Goal: Task Accomplishment & Management: Manage account settings

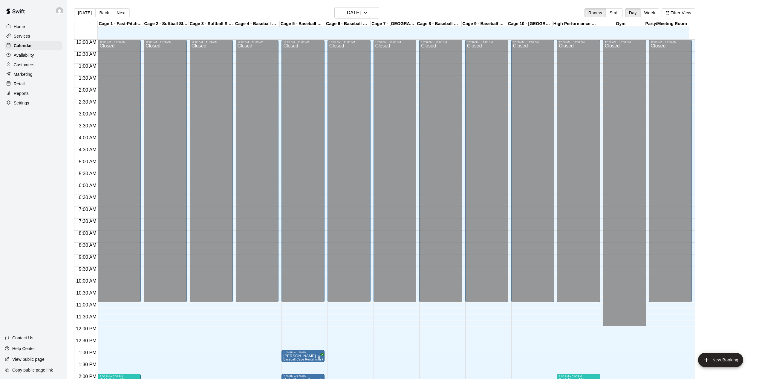
scroll to position [209, 0]
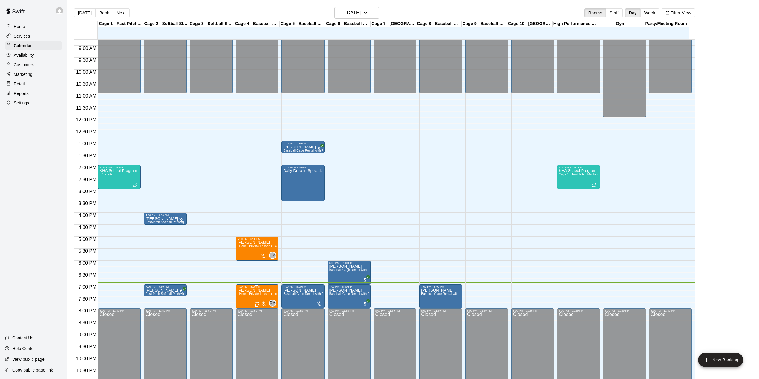
click at [245, 296] on span "1Hour - Private Lesson (1-on-1)" at bounding box center [260, 294] width 45 height 3
click at [198, 263] on div at bounding box center [382, 189] width 765 height 379
click at [29, 65] on p "Customers" at bounding box center [24, 65] width 21 height 6
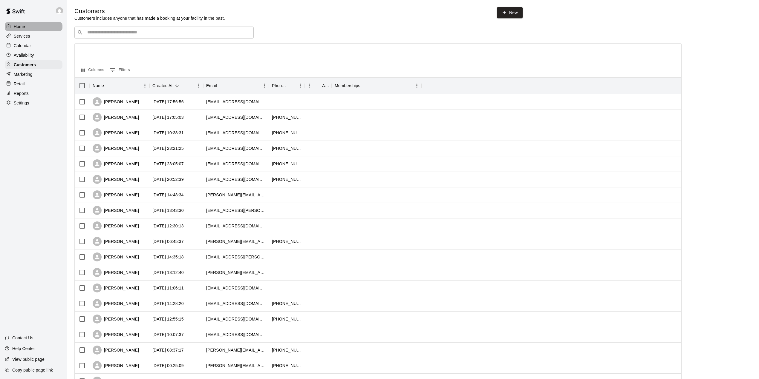
click at [17, 29] on p "Home" at bounding box center [19, 27] width 11 height 6
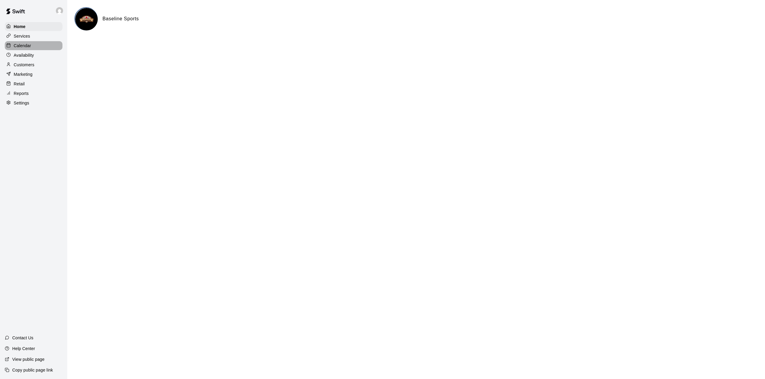
click at [26, 47] on p "Calendar" at bounding box center [22, 46] width 17 height 6
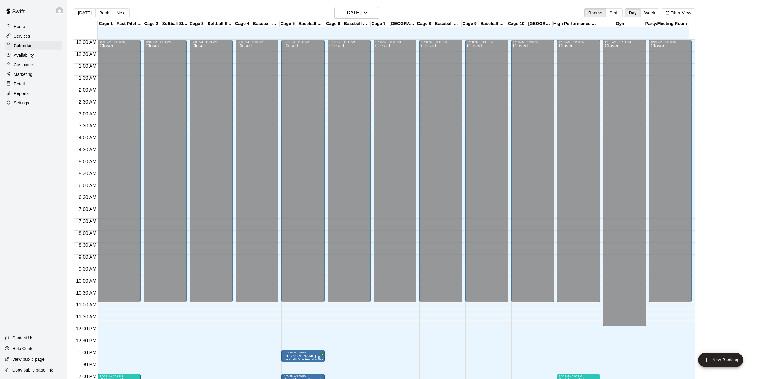
scroll to position [209, 0]
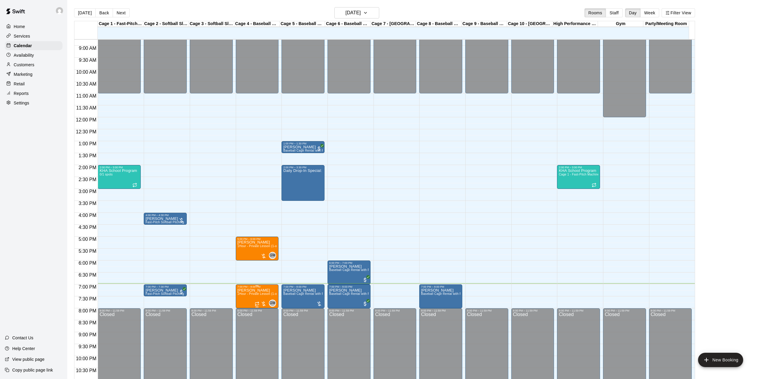
click at [247, 291] on p "[PERSON_NAME]" at bounding box center [257, 291] width 39 height 0
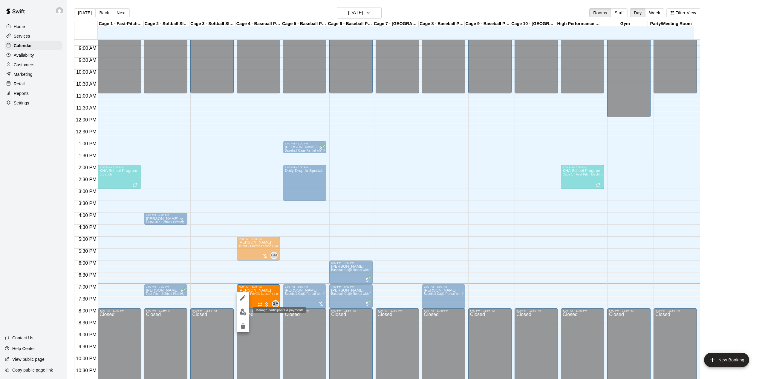
click at [245, 313] on img "edit" at bounding box center [243, 312] width 7 height 7
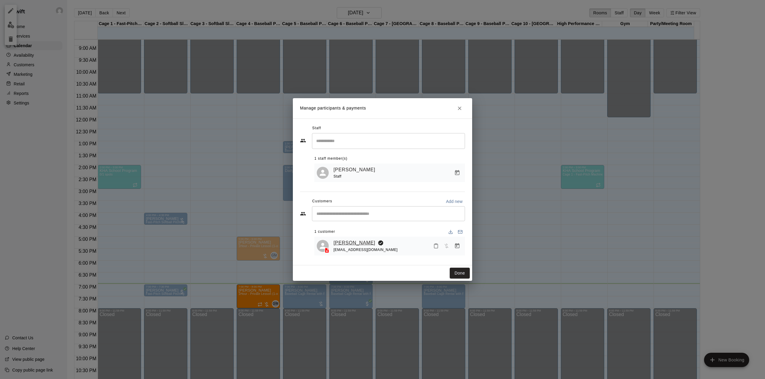
click at [345, 243] on link "[PERSON_NAME]" at bounding box center [354, 243] width 42 height 8
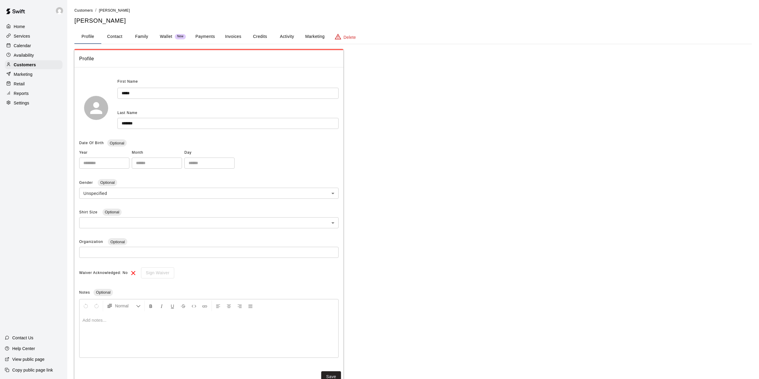
click at [285, 35] on button "Activity" at bounding box center [286, 37] width 27 height 14
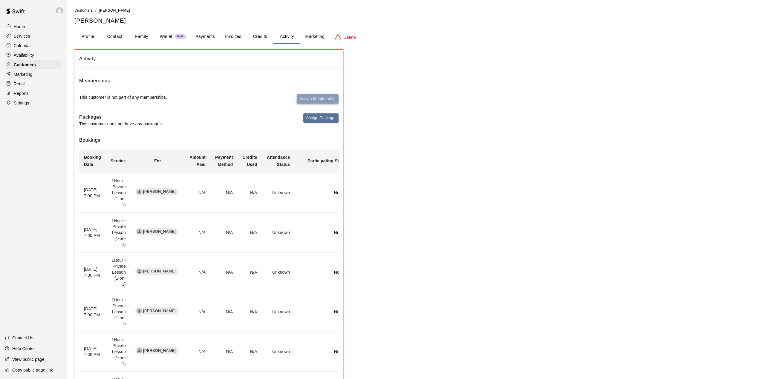
click at [305, 97] on button "Assign Membership" at bounding box center [318, 98] width 42 height 9
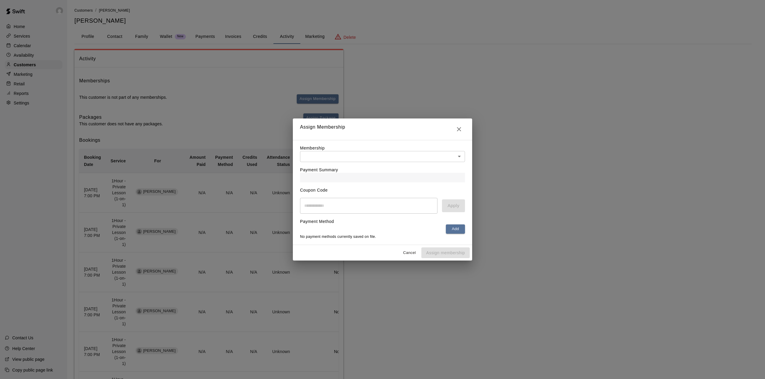
click at [458, 127] on icon "Close" at bounding box center [459, 129] width 4 height 4
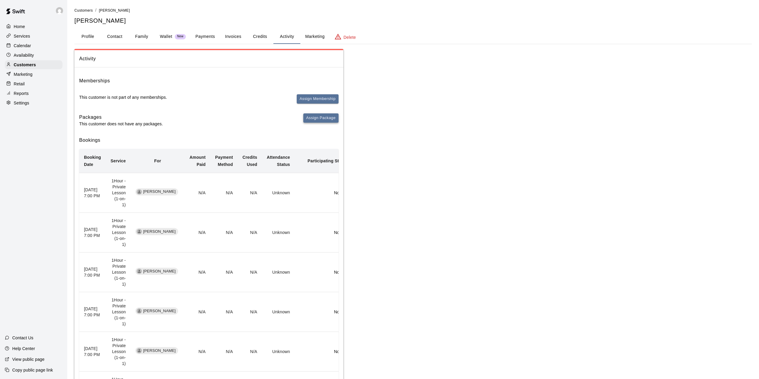
click at [311, 117] on button "Assign Package" at bounding box center [320, 118] width 35 height 9
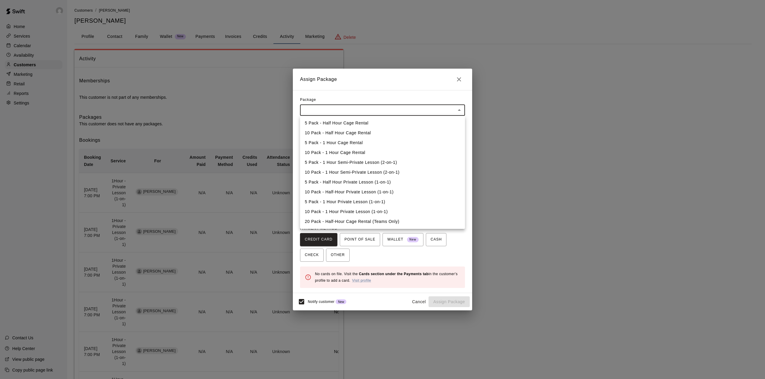
click at [323, 113] on body "Home Services Calendar Availability Customers Marketing Retail Reports Settings…" at bounding box center [382, 302] width 765 height 605
click at [325, 208] on li "10 Pack - 1 Hour Private Lesson (1-on-1)" at bounding box center [382, 212] width 165 height 10
type input "**********"
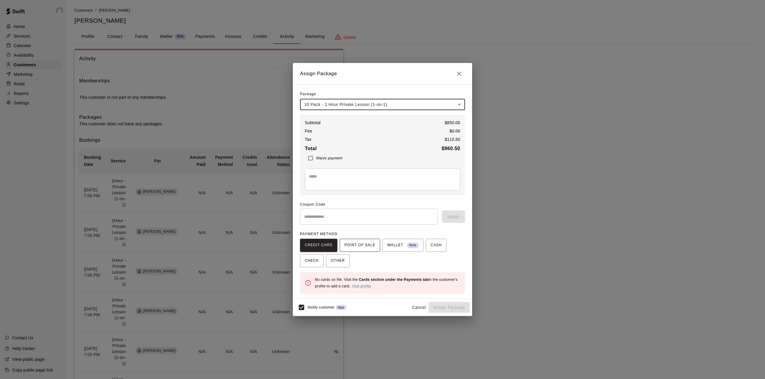
click at [377, 250] on button "POINT OF SALE" at bounding box center [360, 245] width 40 height 13
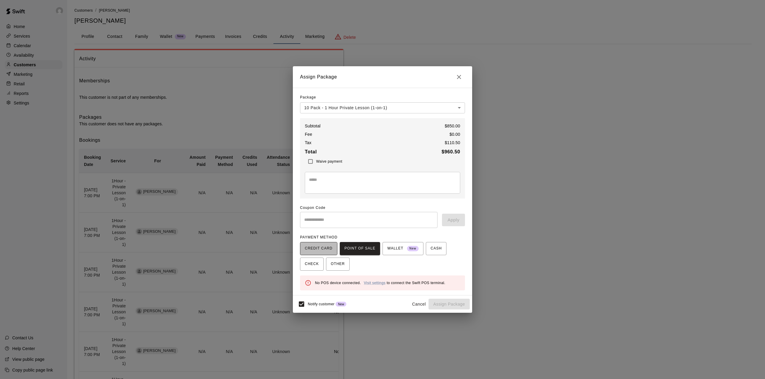
click at [321, 249] on span "CREDIT CARD" at bounding box center [319, 249] width 28 height 10
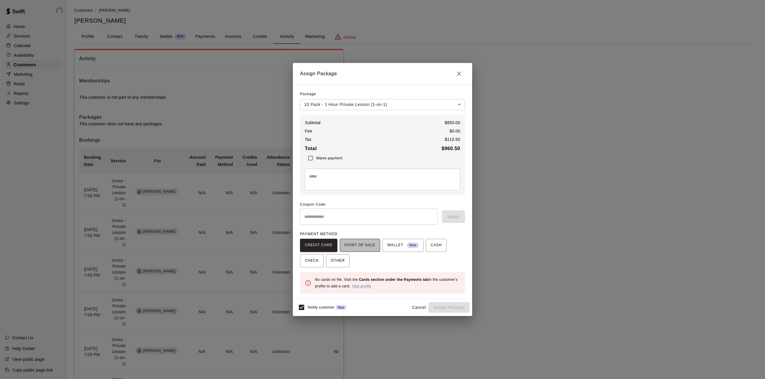
click at [354, 244] on span "POINT OF SALE" at bounding box center [360, 246] width 31 height 10
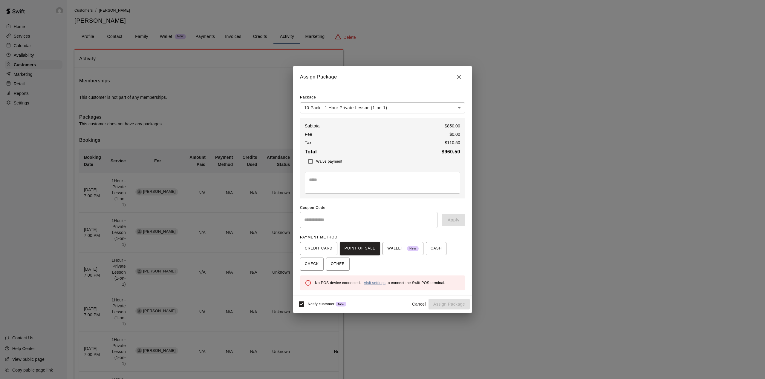
click at [333, 175] on div "* ​" at bounding box center [382, 183] width 155 height 22
click at [463, 78] on button "Close" at bounding box center [459, 77] width 12 height 12
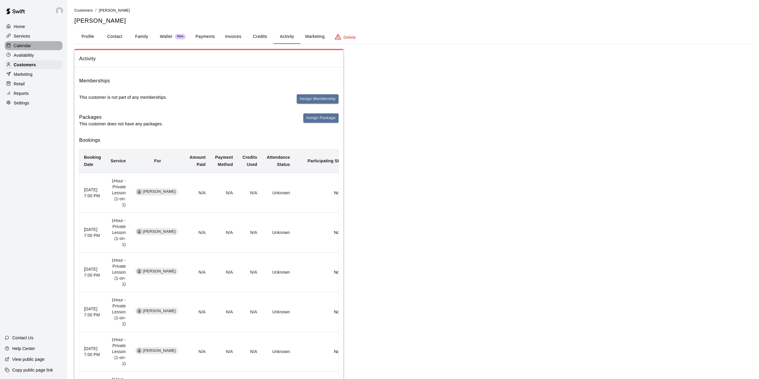
click at [21, 47] on p "Calendar" at bounding box center [22, 46] width 17 height 6
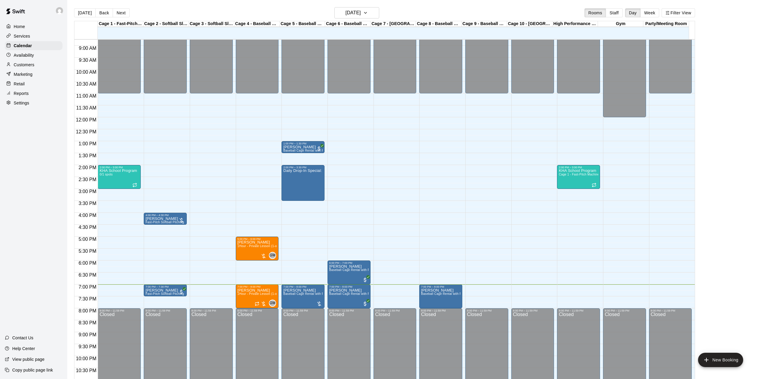
scroll to position [228, 0]
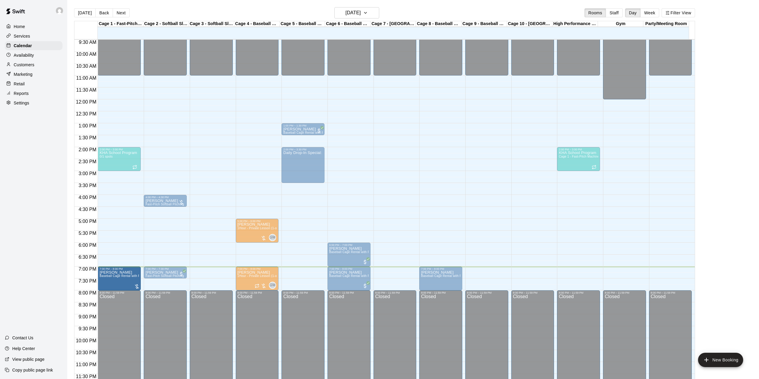
drag, startPoint x: 299, startPoint y: 279, endPoint x: 118, endPoint y: 280, distance: 180.8
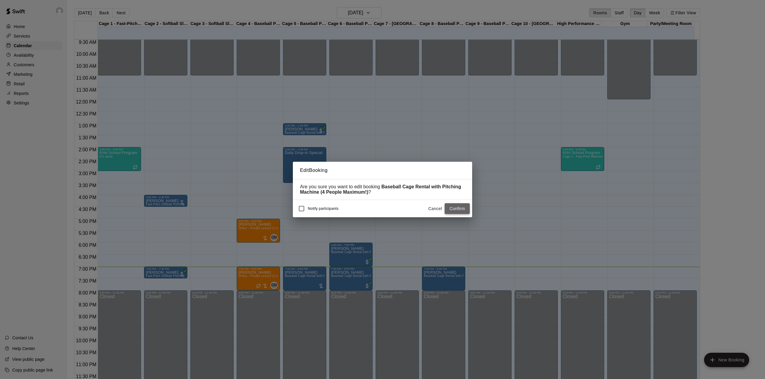
click at [458, 209] on button "Confirm" at bounding box center [457, 208] width 25 height 11
